Goal: Task Accomplishment & Management: Manage account settings

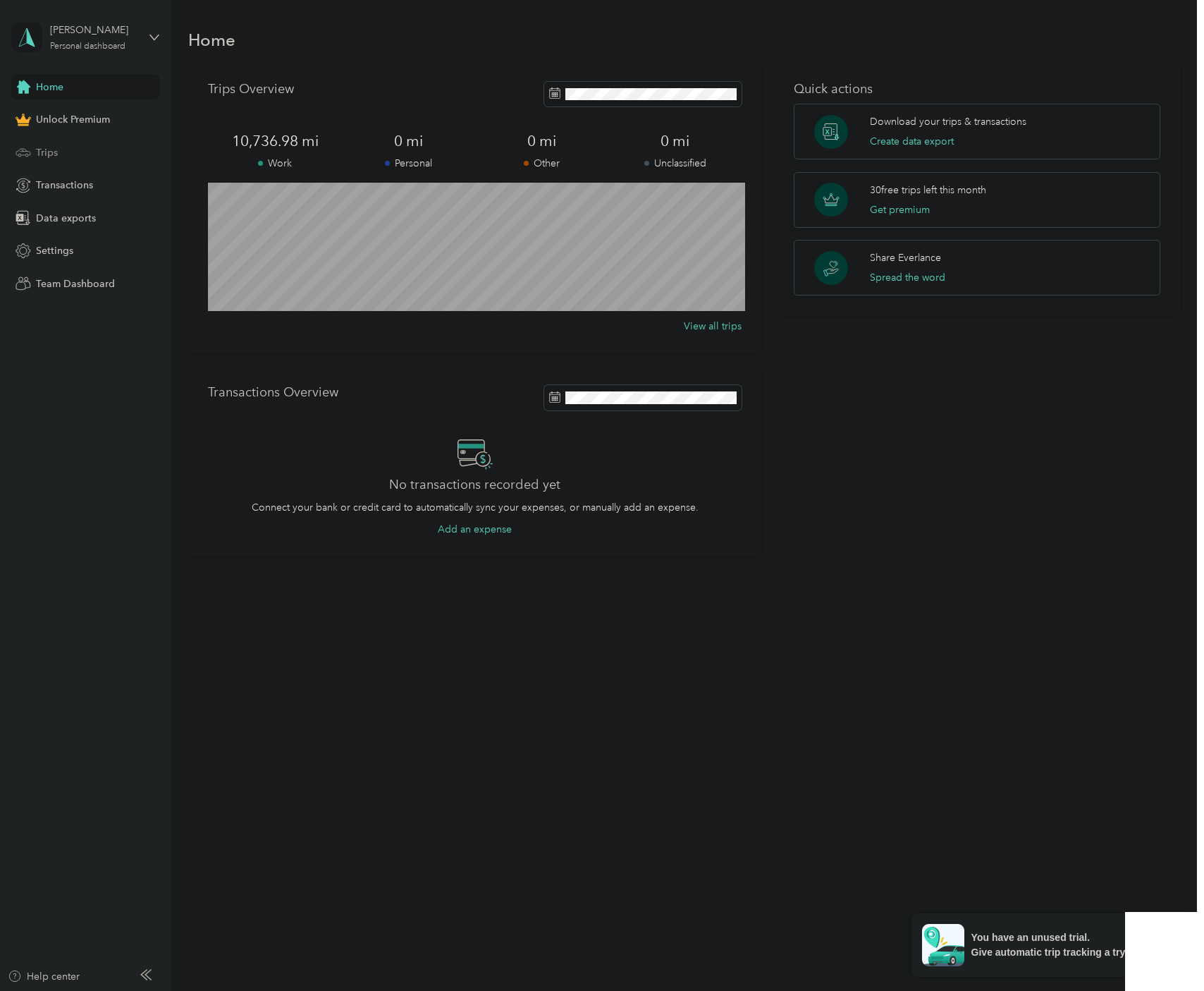
click at [82, 164] on div "Trips" at bounding box center [85, 153] width 148 height 25
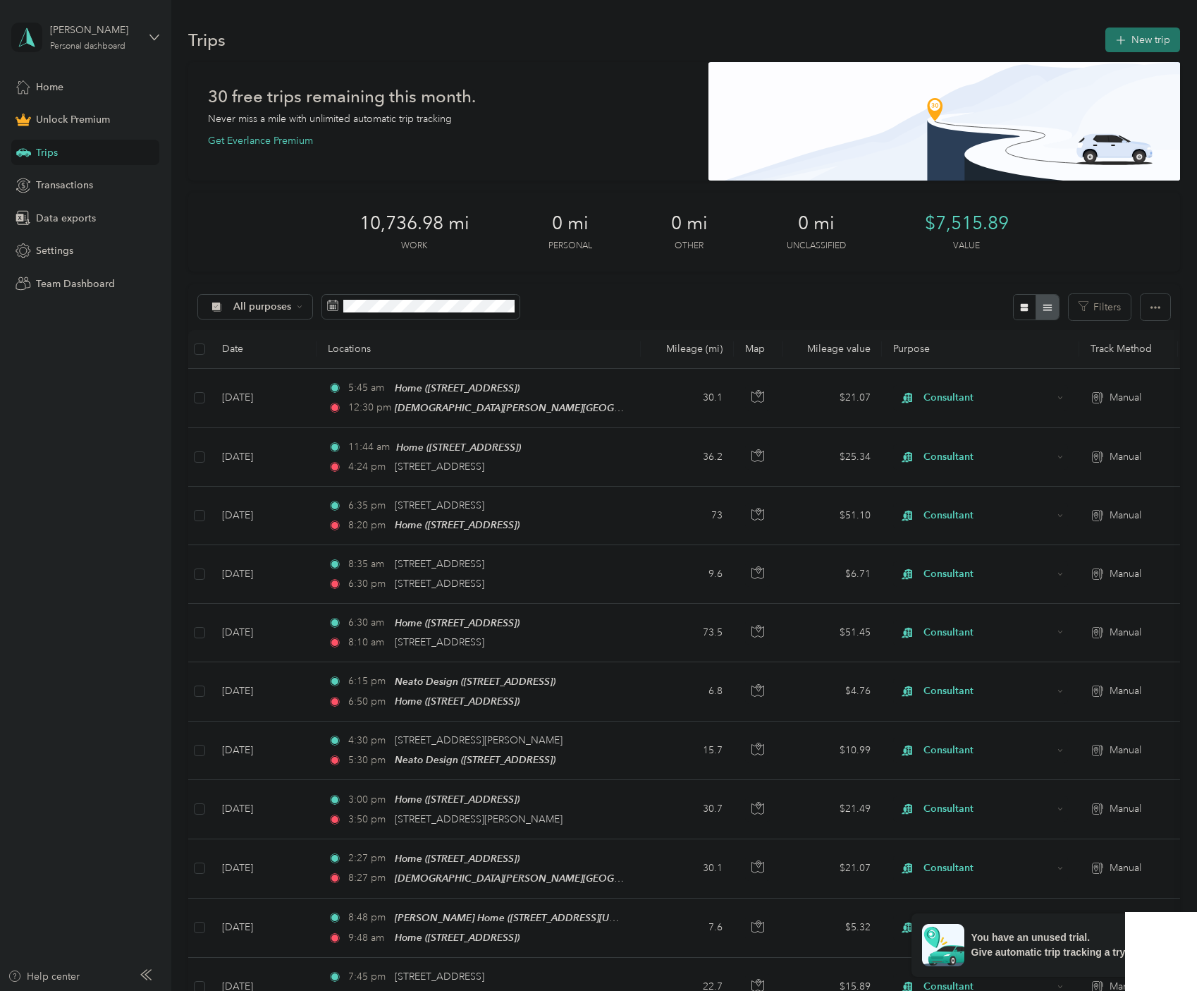
click at [1142, 39] on button "New trip" at bounding box center [1143, 39] width 75 height 24
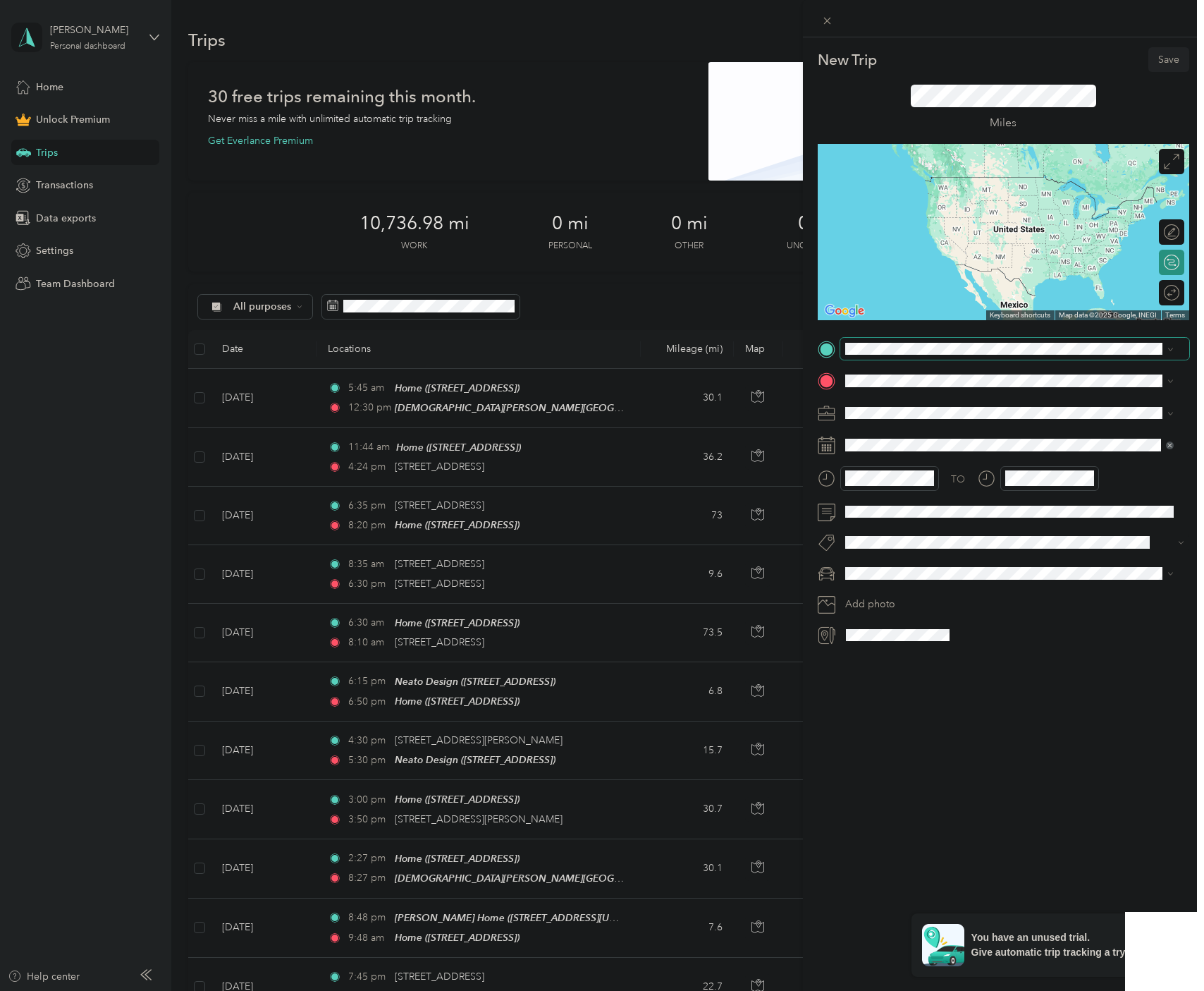
click at [963, 338] on span at bounding box center [1014, 349] width 349 height 22
click at [933, 416] on span "[STREET_ADDRESS]" at bounding box center [916, 421] width 90 height 12
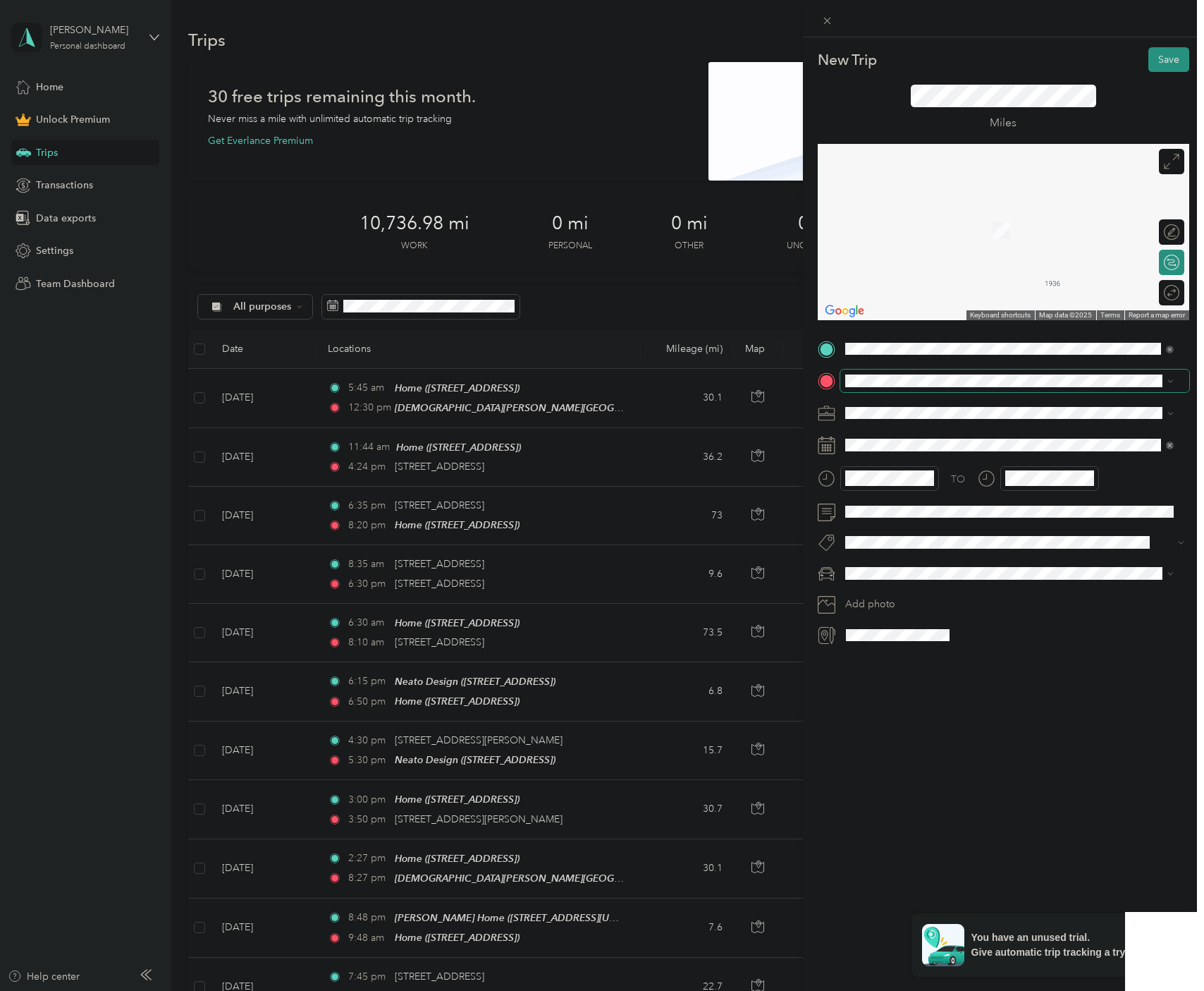
click at [880, 373] on span at bounding box center [1014, 381] width 349 height 22
click at [941, 436] on span "[STREET_ADDRESS][US_STATE]" at bounding box center [942, 431] width 141 height 13
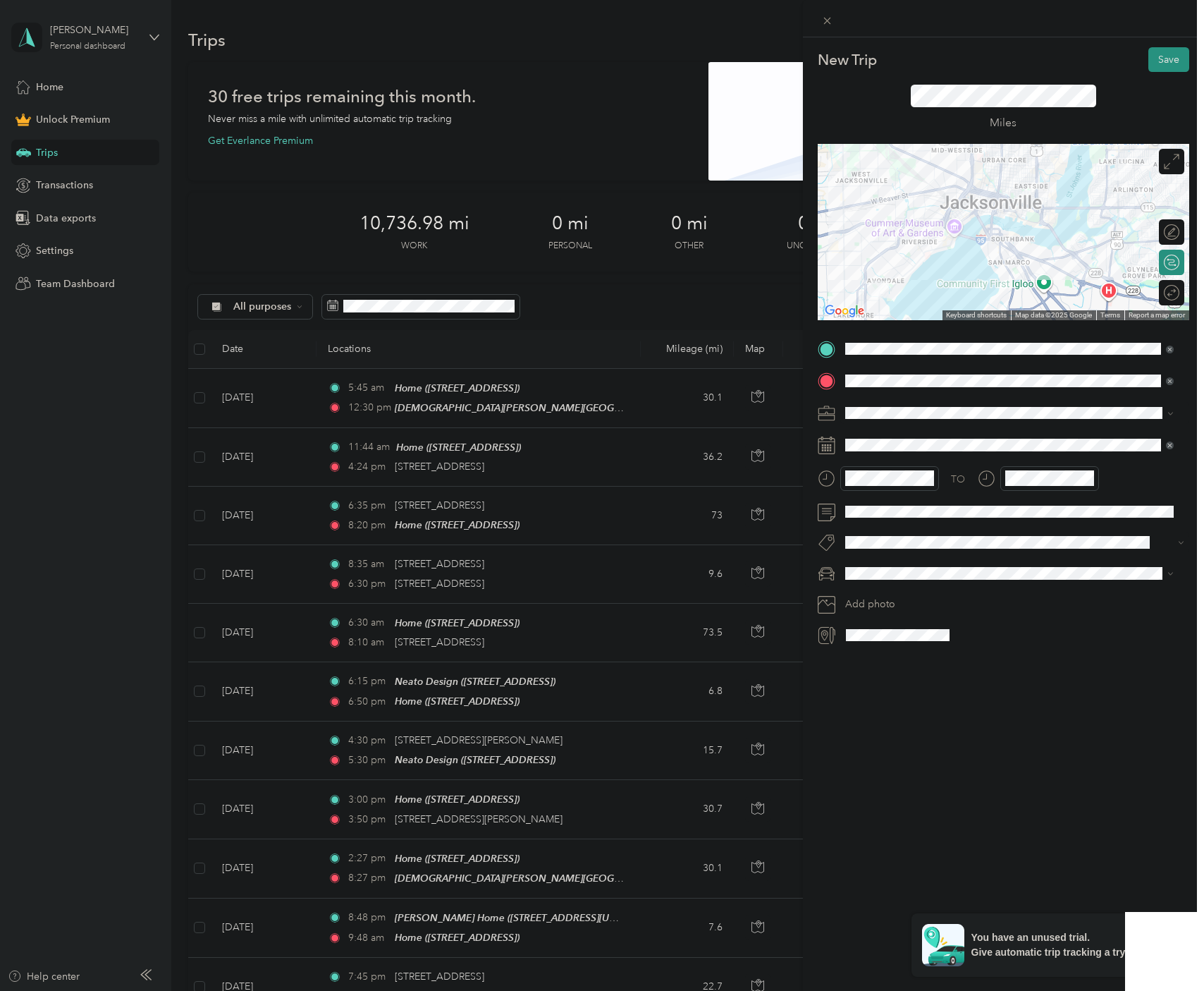
click at [875, 419] on span at bounding box center [1014, 413] width 349 height 22
click at [880, 487] on span "Consultant" at bounding box center [874, 487] width 47 height 12
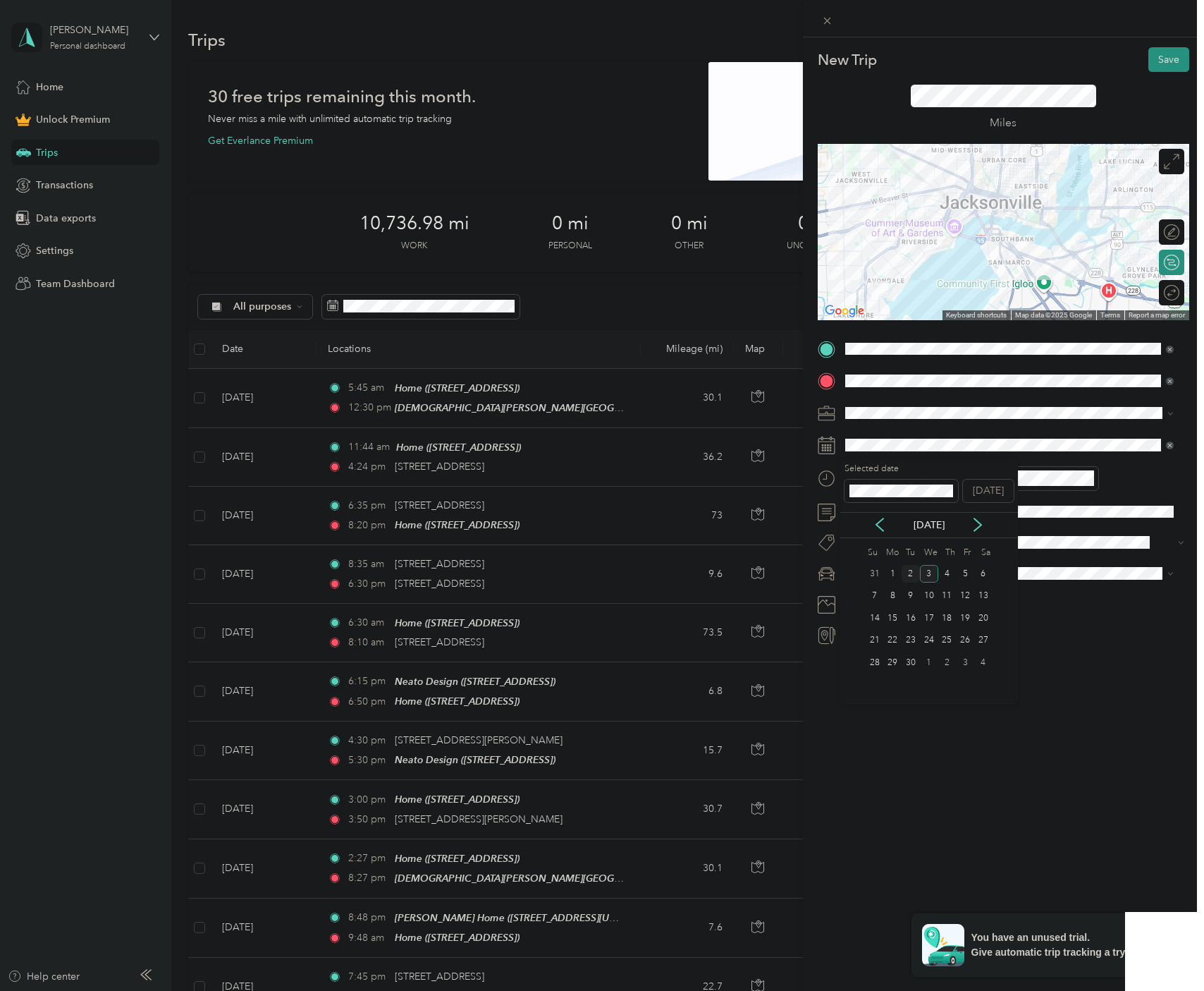
click at [906, 575] on div "2" at bounding box center [911, 574] width 19 height 18
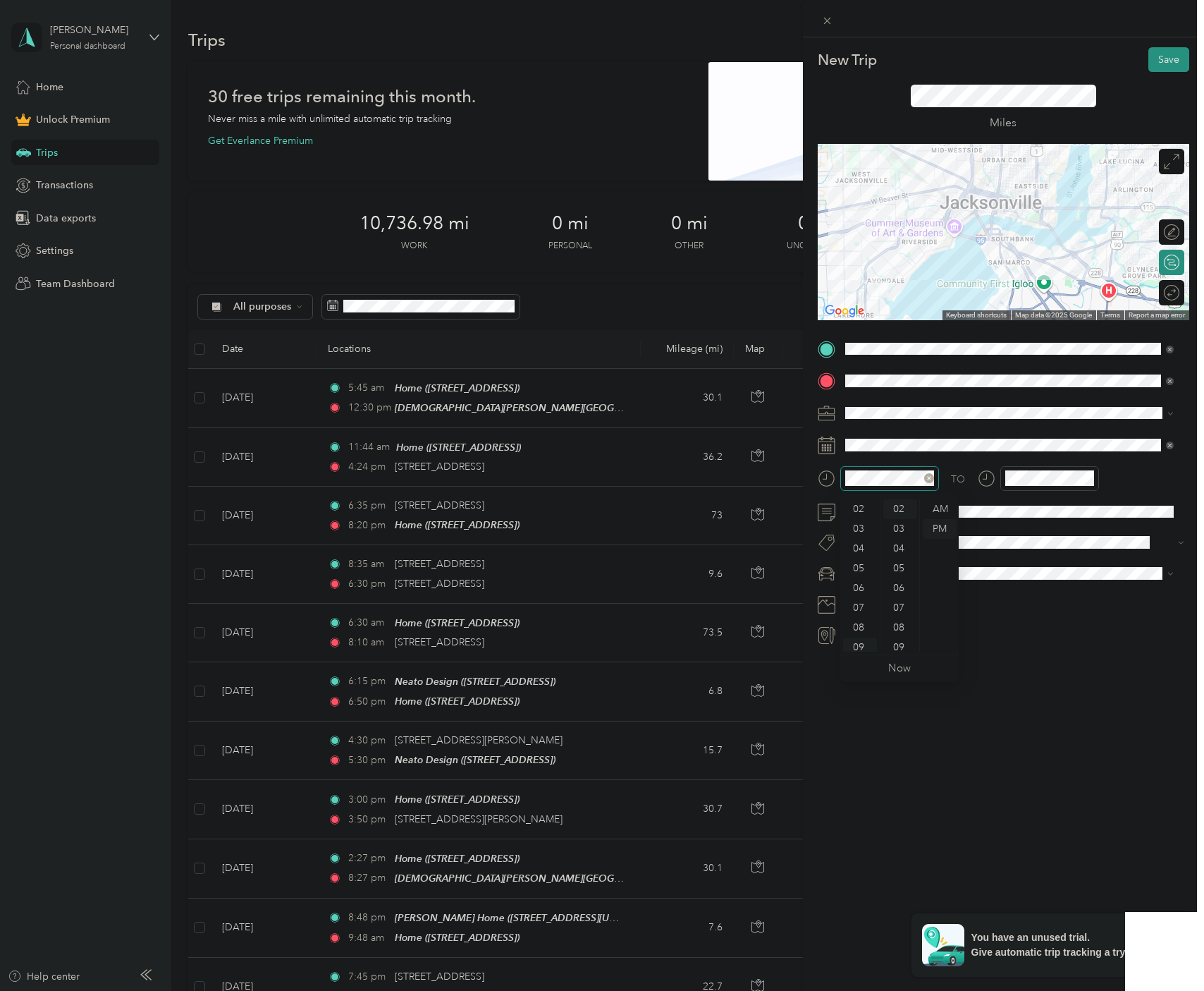
scroll to position [84, 0]
click at [939, 510] on div "AM" at bounding box center [940, 509] width 34 height 20
click at [839, 473] on div at bounding box center [879, 478] width 121 height 24
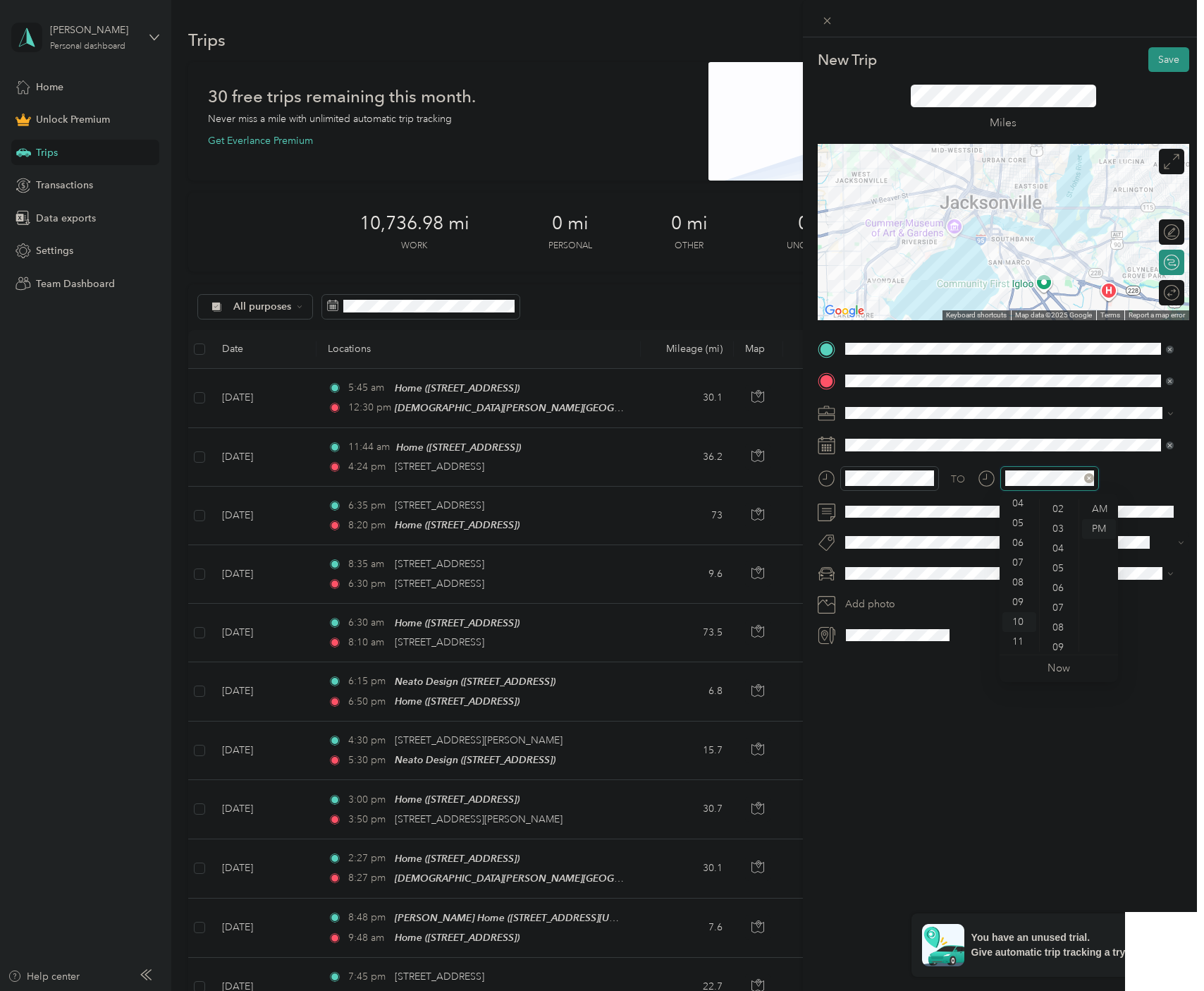
scroll to position [237, 0]
click at [1101, 507] on div "AM" at bounding box center [1100, 509] width 34 height 20
click at [887, 624] on span "Promaster" at bounding box center [872, 623] width 44 height 12
click at [1163, 59] on button "Save" at bounding box center [1168, 59] width 41 height 24
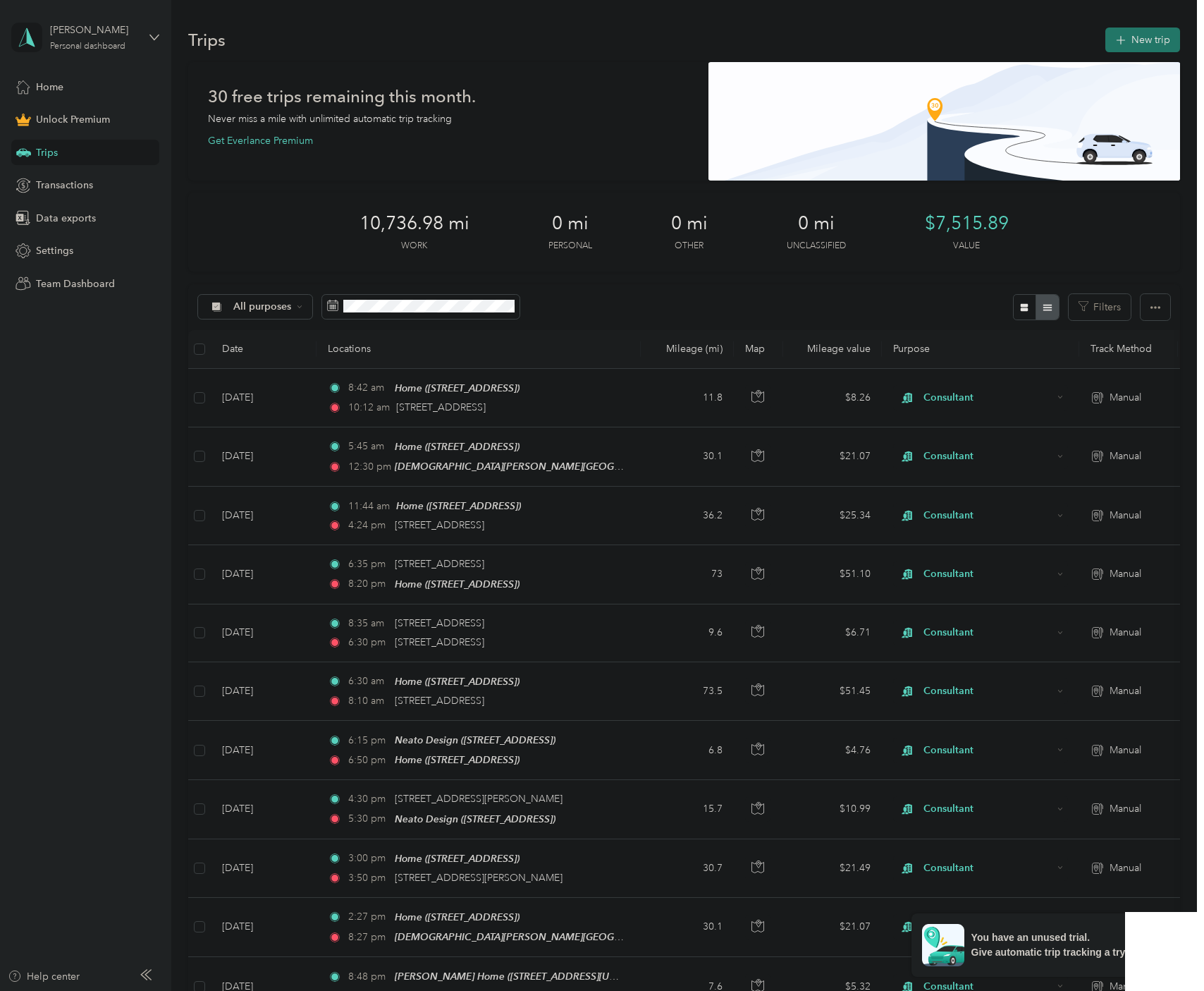
click at [1135, 47] on button "New trip" at bounding box center [1143, 39] width 75 height 24
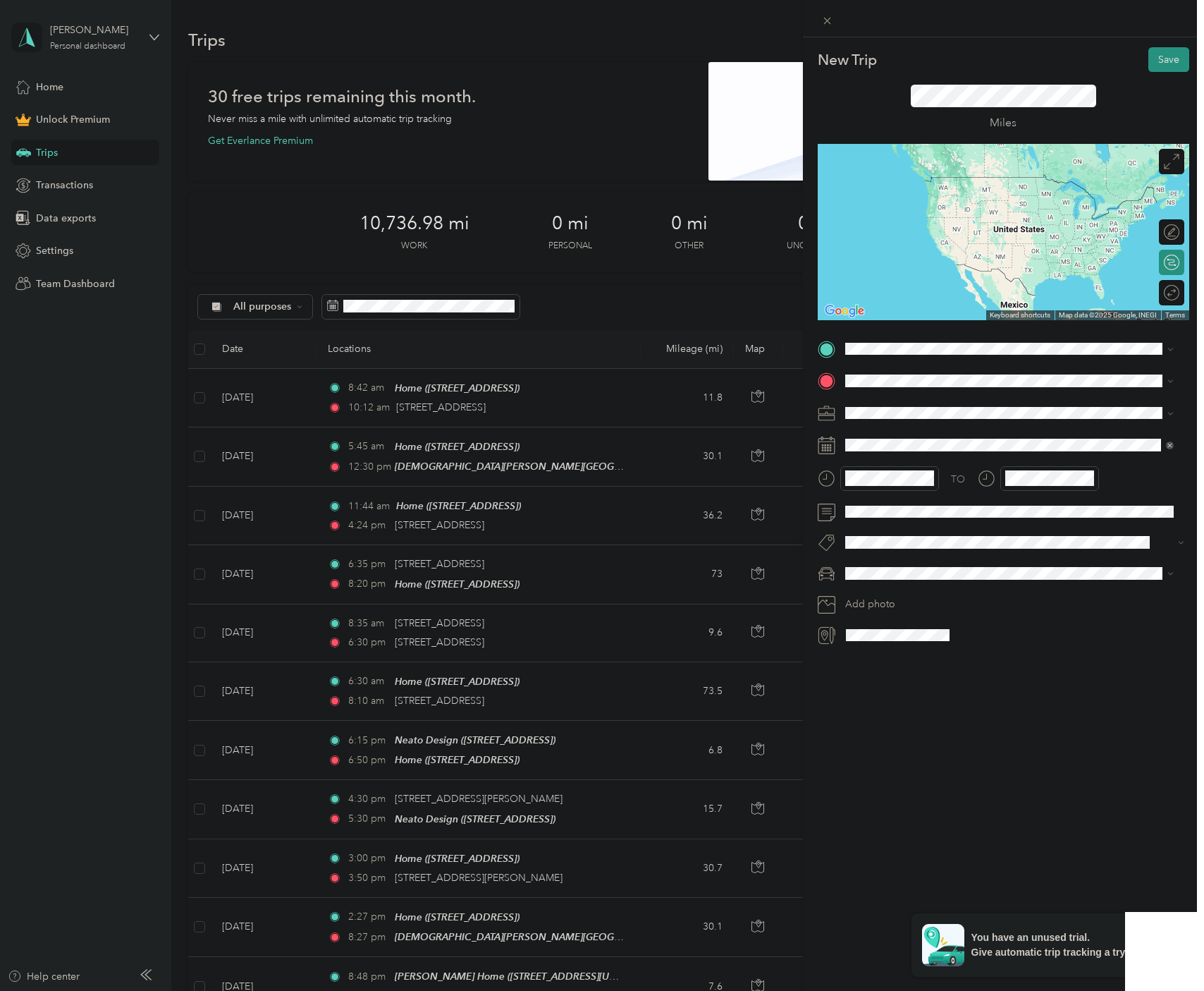
click at [903, 393] on span "[STREET_ADDRESS][US_STATE]" at bounding box center [942, 398] width 141 height 13
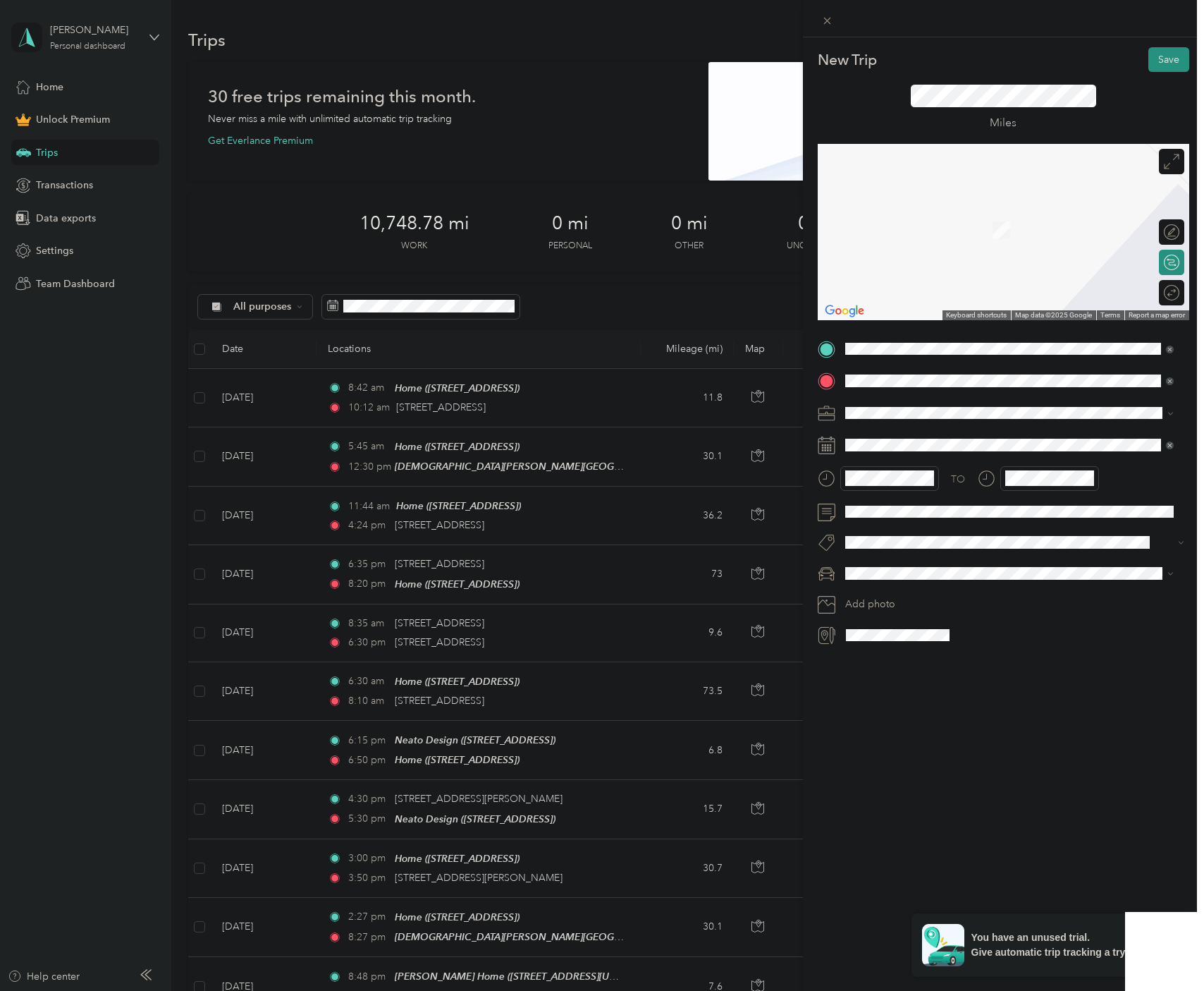
click at [984, 438] on span "[STREET_ADDRESS][PERSON_NAME][US_STATE]" at bounding box center [981, 431] width 219 height 13
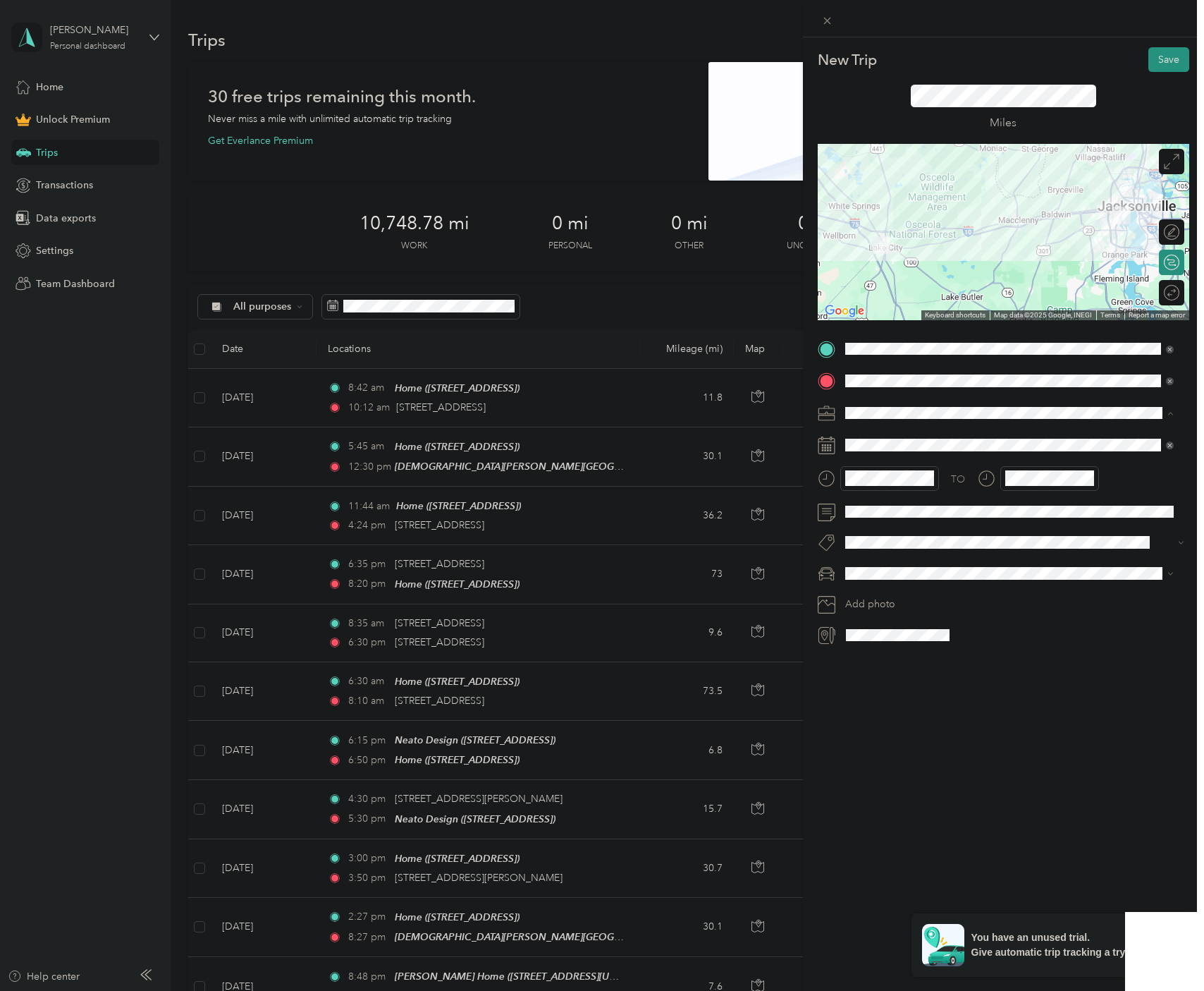
click at [862, 481] on span "Consultant" at bounding box center [874, 487] width 47 height 12
click at [1162, 292] on div at bounding box center [1165, 293] width 30 height 15
click at [883, 621] on span "Promaster" at bounding box center [872, 618] width 44 height 12
click at [864, 438] on span at bounding box center [1014, 445] width 349 height 22
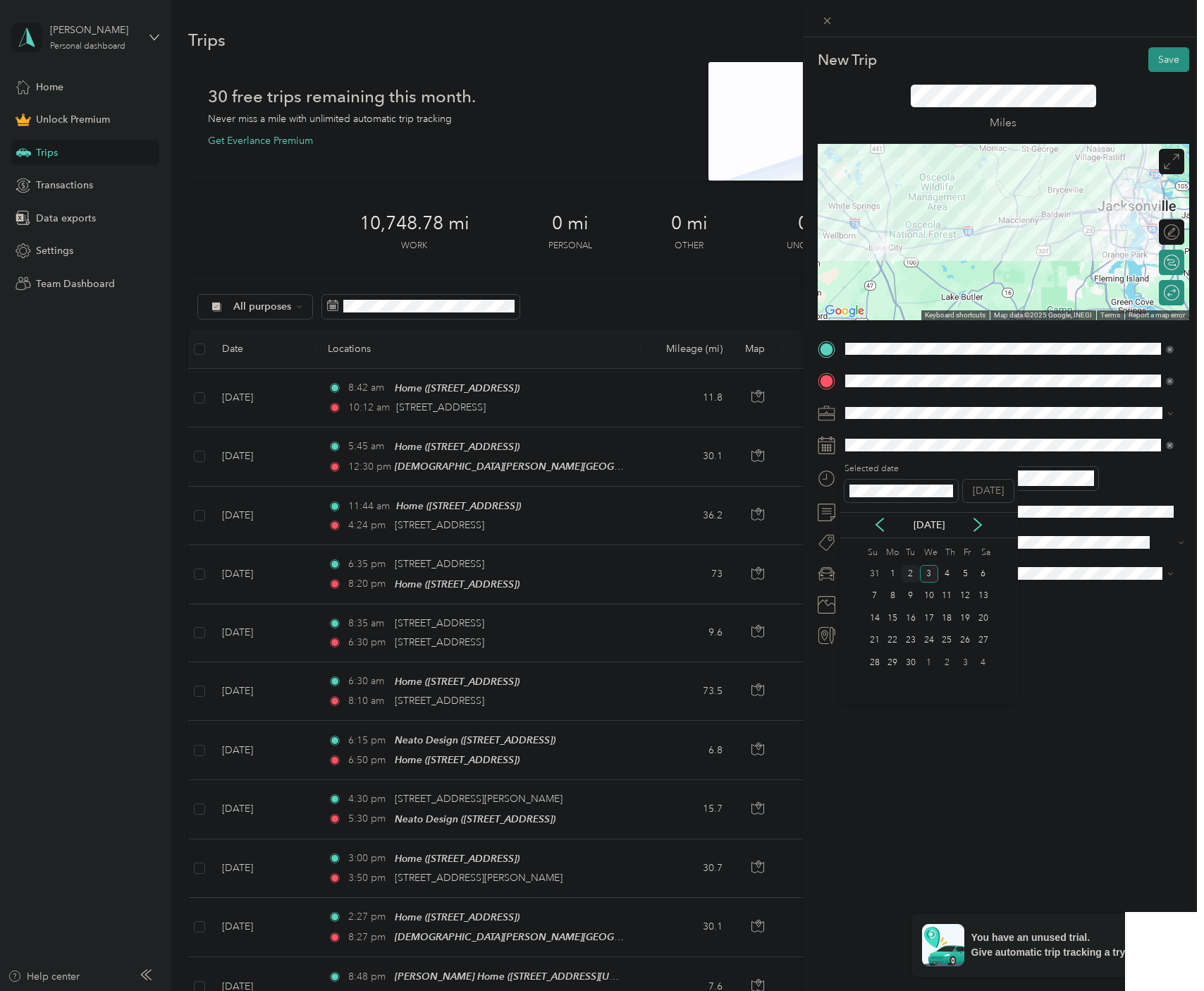
click at [910, 570] on div "2" at bounding box center [911, 574] width 19 height 18
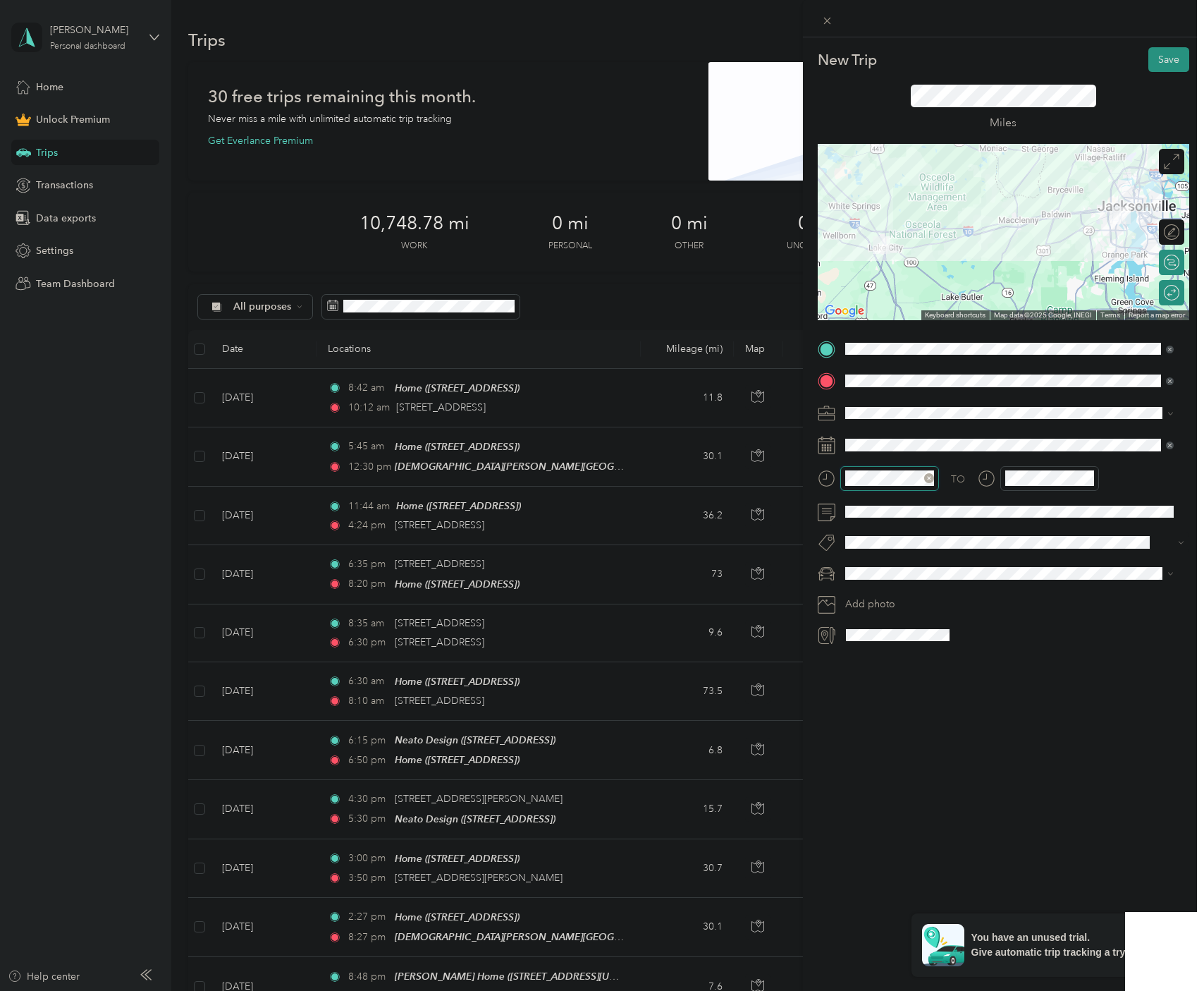
scroll to position [59, 0]
click at [840, 480] on div at bounding box center [889, 478] width 98 height 24
click at [939, 507] on div "AM" at bounding box center [940, 509] width 34 height 20
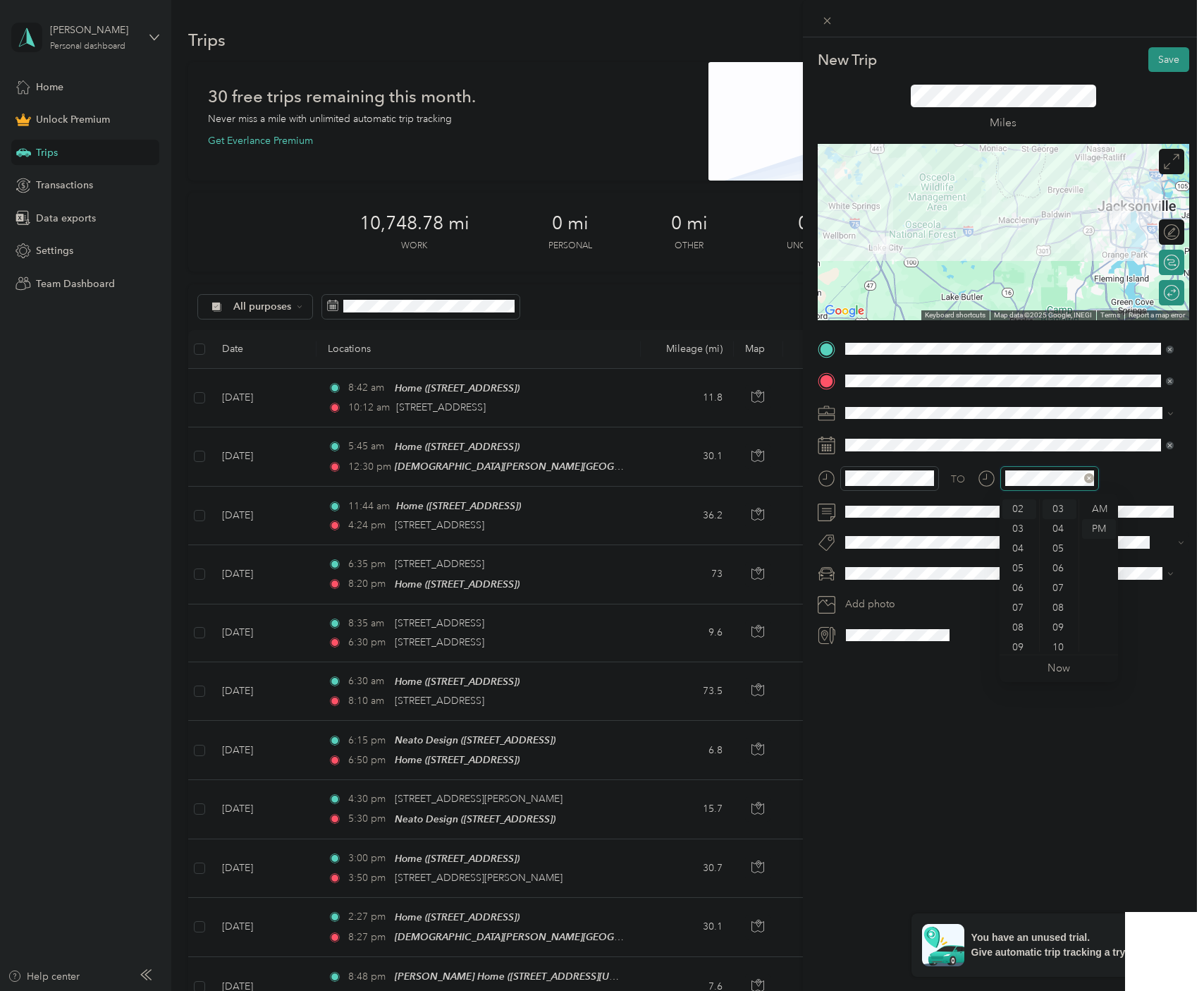
click at [1001, 476] on div at bounding box center [1049, 478] width 98 height 24
click at [948, 724] on div "New Trip Save This trip cannot be edited because it is either under review, app…" at bounding box center [1004, 533] width 401 height 991
click at [1156, 60] on button "Save" at bounding box center [1168, 59] width 41 height 24
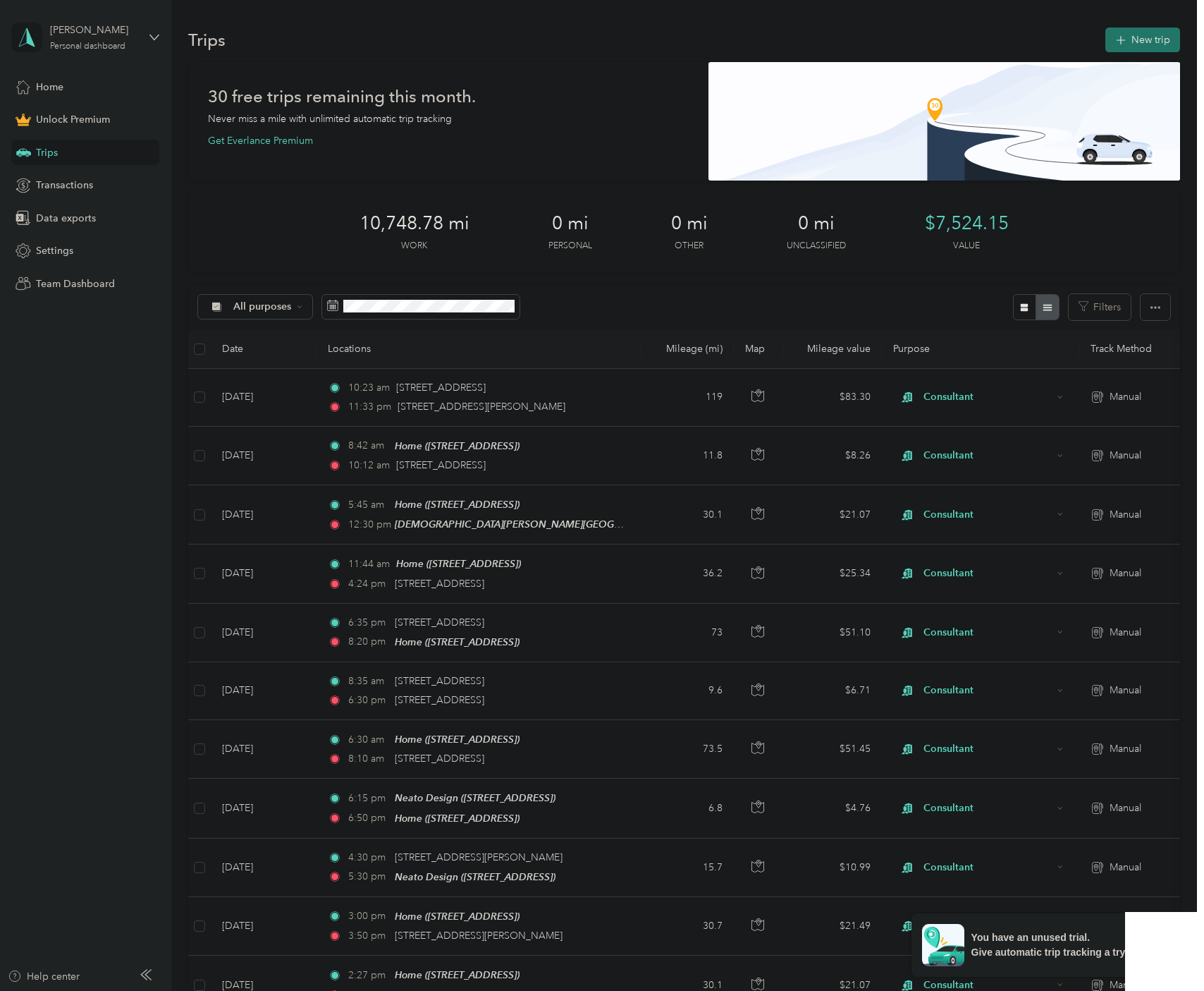
click at [1140, 47] on button "New trip" at bounding box center [1143, 39] width 75 height 24
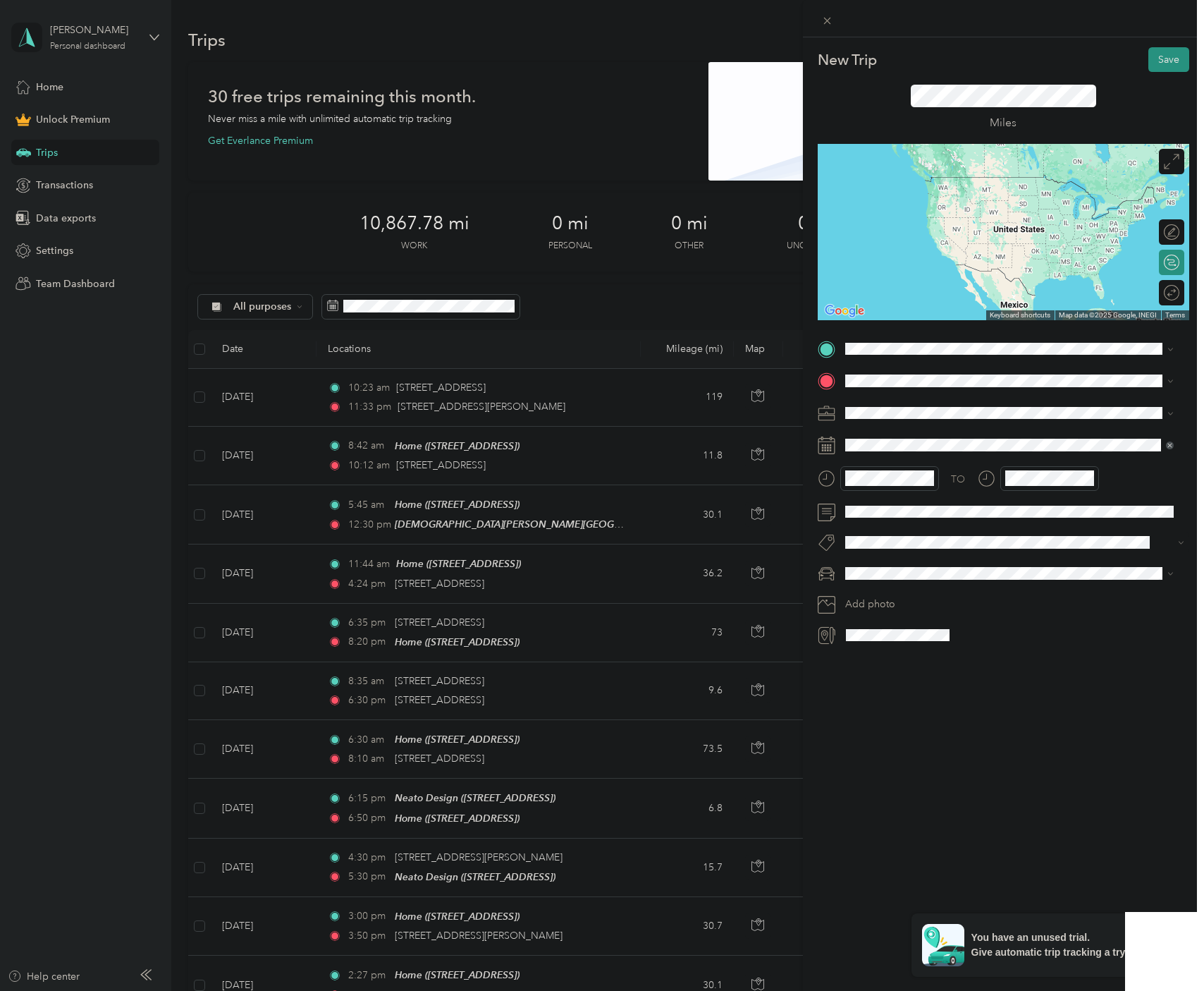
click at [914, 404] on span "[STREET_ADDRESS][US_STATE]" at bounding box center [942, 398] width 141 height 13
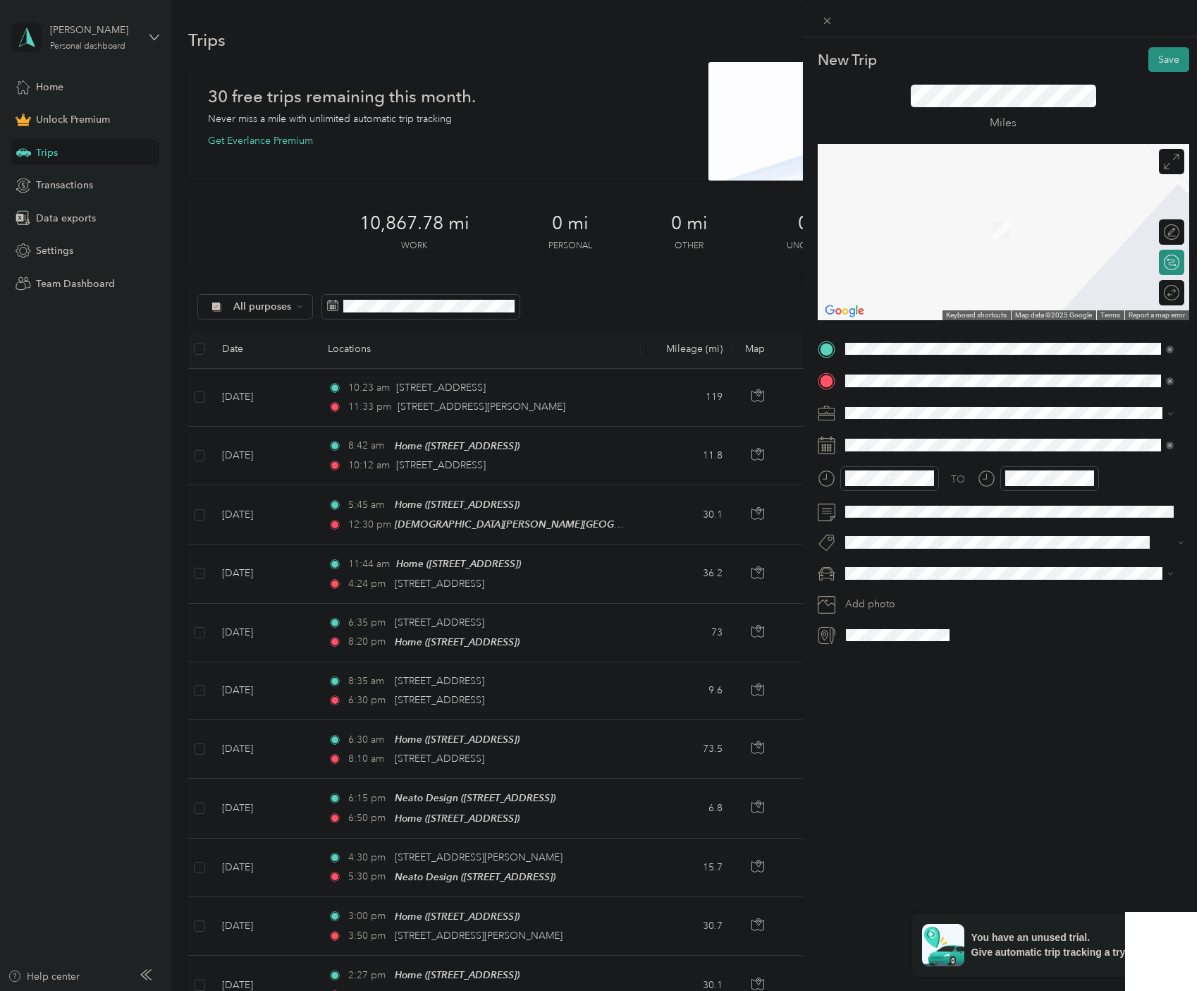
click at [912, 457] on span "[STREET_ADDRESS]" at bounding box center [916, 453] width 90 height 12
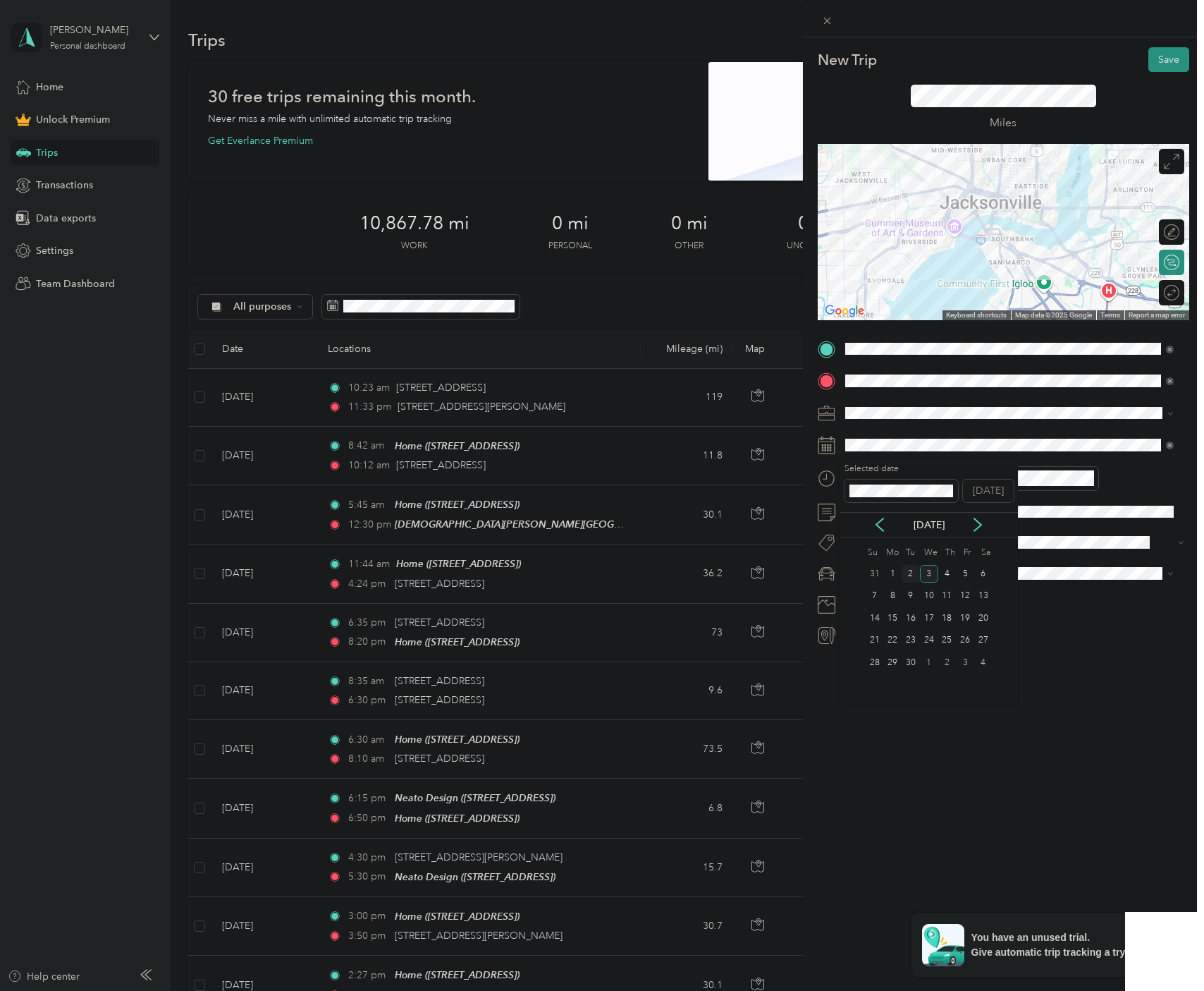
click at [911, 572] on div "2" at bounding box center [911, 574] width 19 height 18
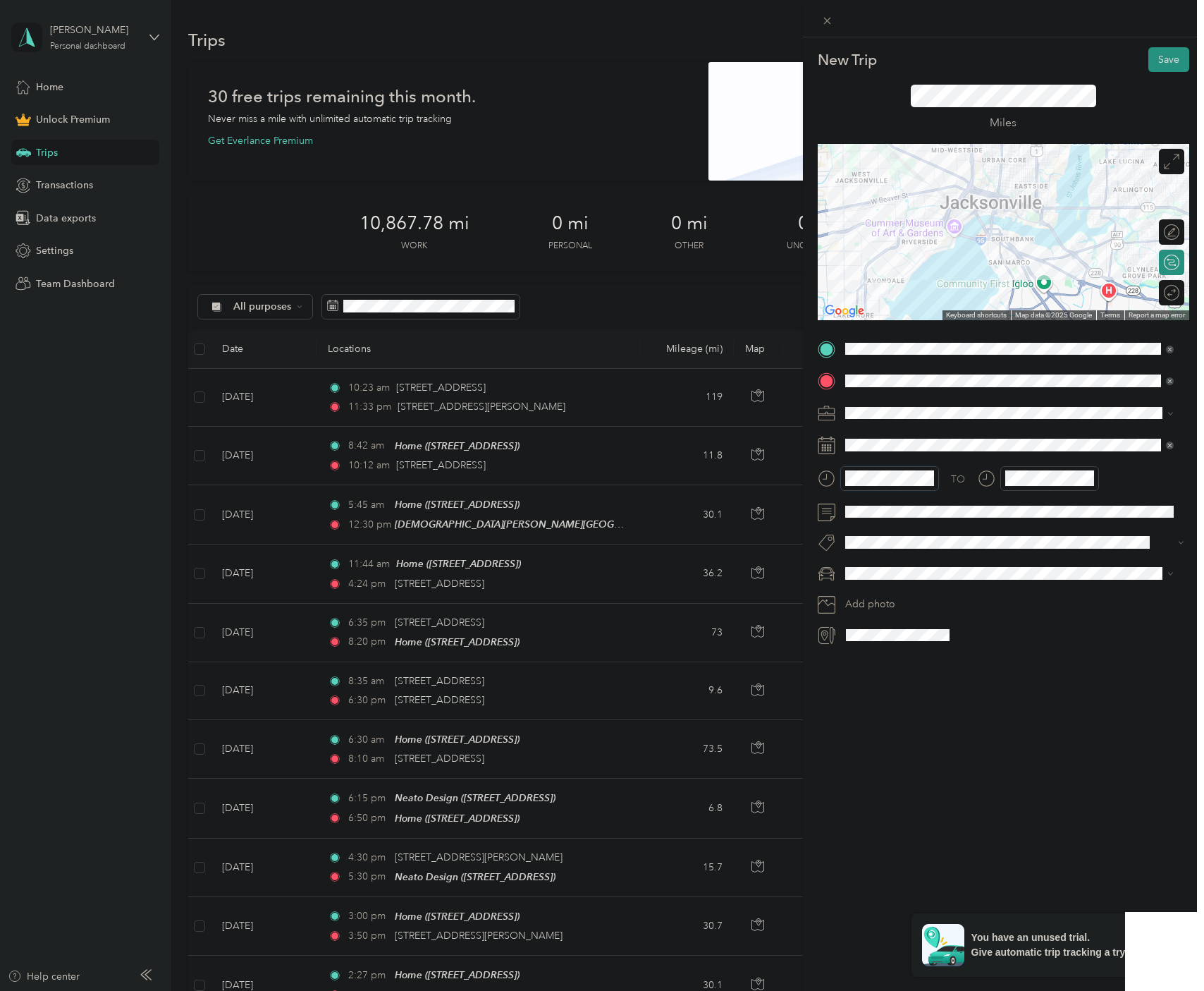
click at [838, 478] on div at bounding box center [879, 478] width 121 height 24
click at [997, 474] on div at bounding box center [1039, 478] width 121 height 24
click at [892, 621] on span "Promaster" at bounding box center [872, 623] width 44 height 12
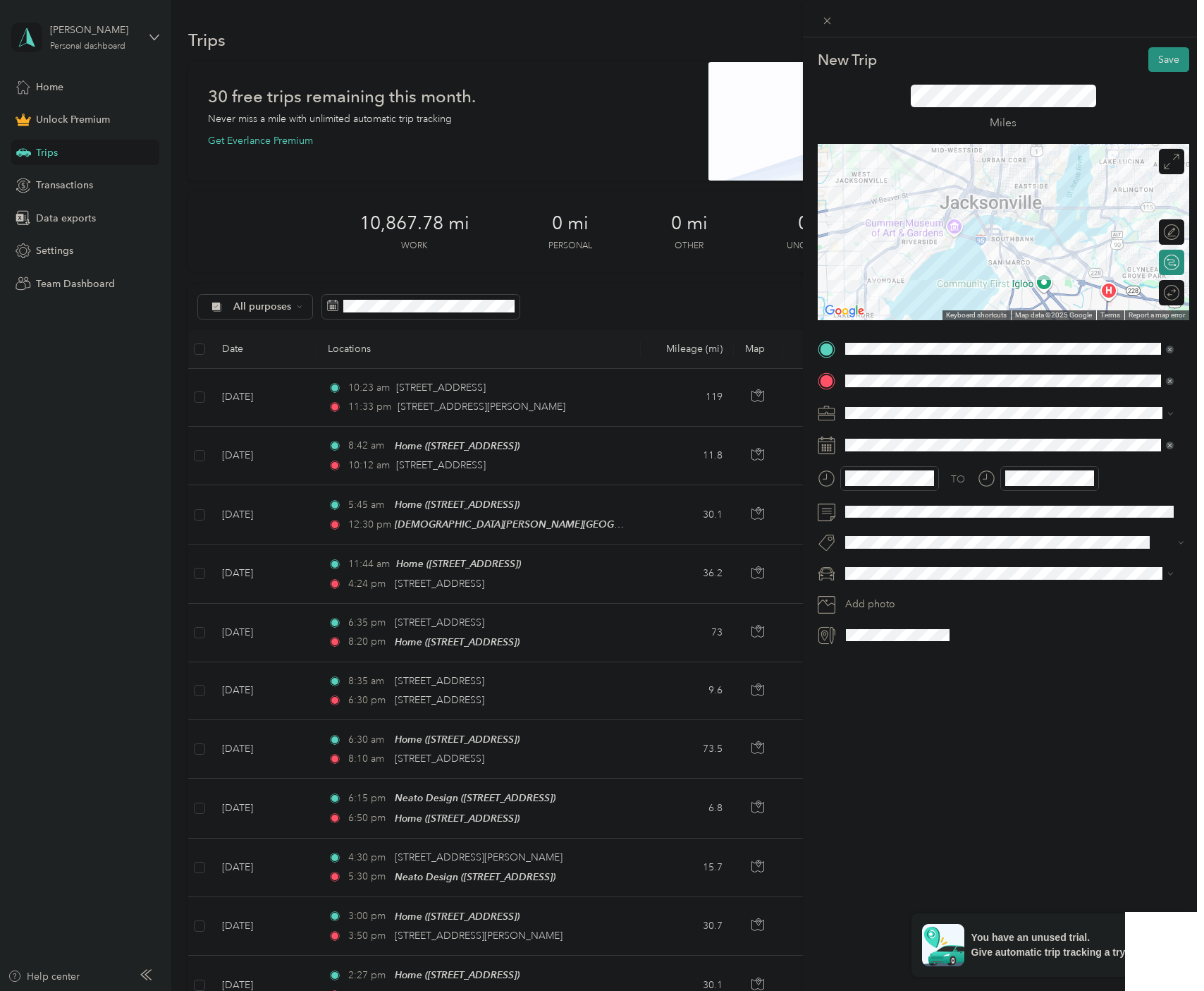
click at [970, 708] on div "New Trip Save This trip cannot be edited because it is either under review, app…" at bounding box center [1004, 533] width 401 height 991
click at [1154, 61] on button "Save" at bounding box center [1168, 59] width 41 height 24
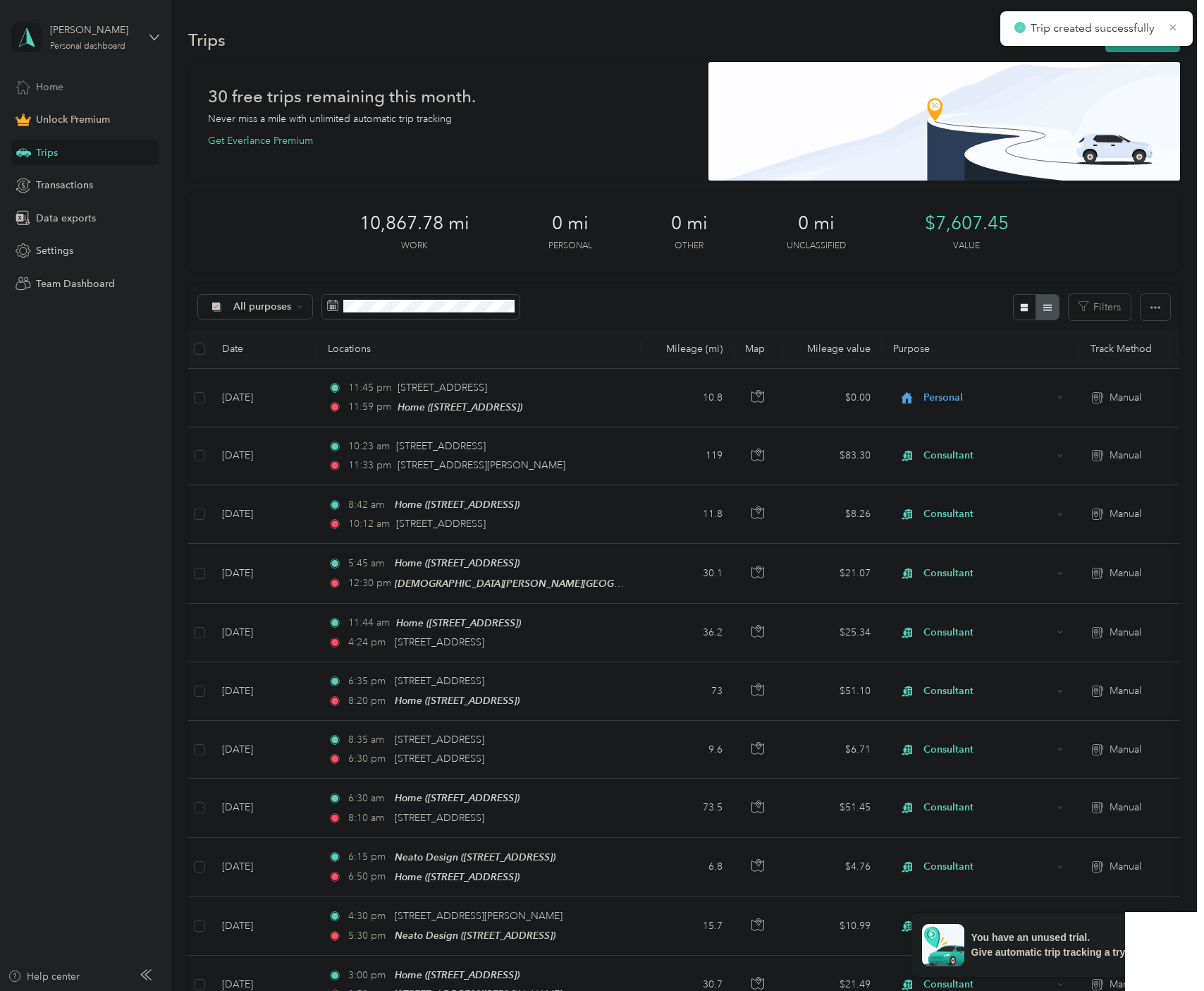
click at [55, 84] on span "Home" at bounding box center [50, 87] width 27 height 15
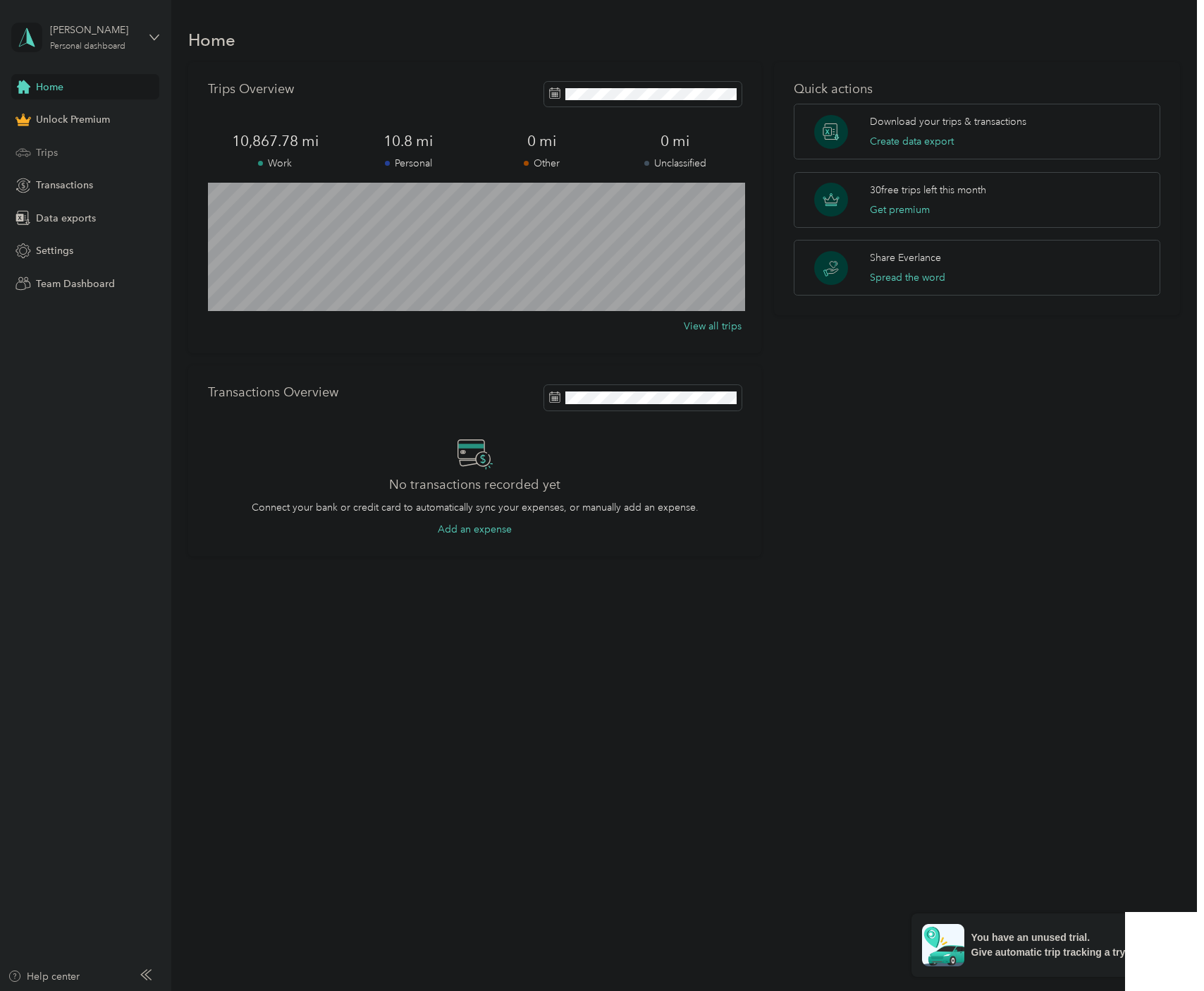
click at [39, 153] on span "Trips" at bounding box center [47, 153] width 22 height 15
